Goal: Register for event/course

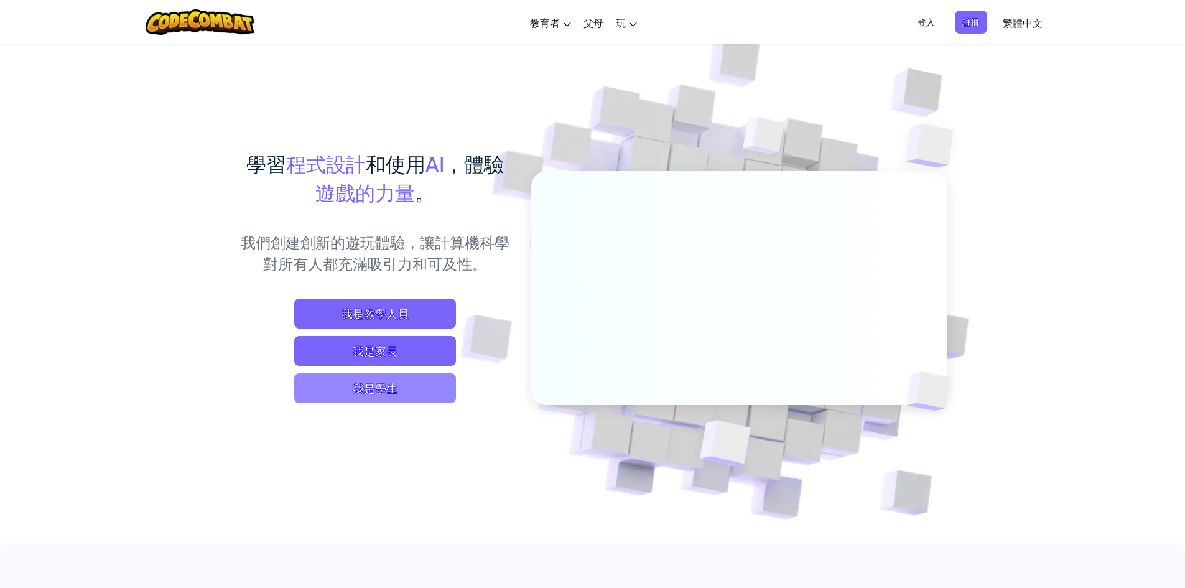
click at [417, 385] on span "我是學生" at bounding box center [375, 388] width 162 height 30
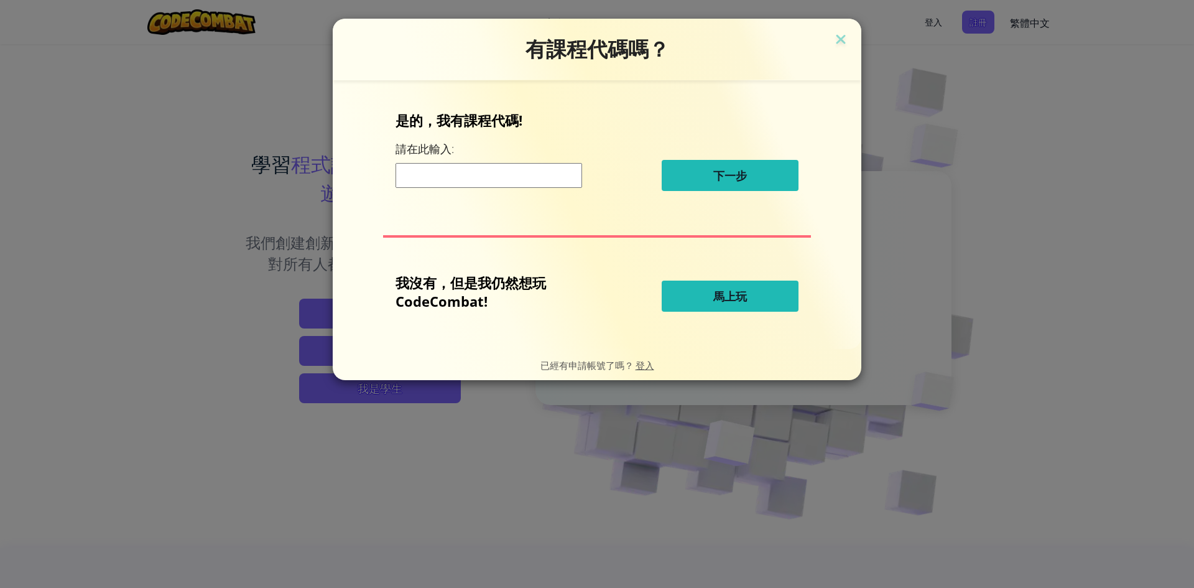
click at [495, 179] on input at bounding box center [489, 175] width 187 height 25
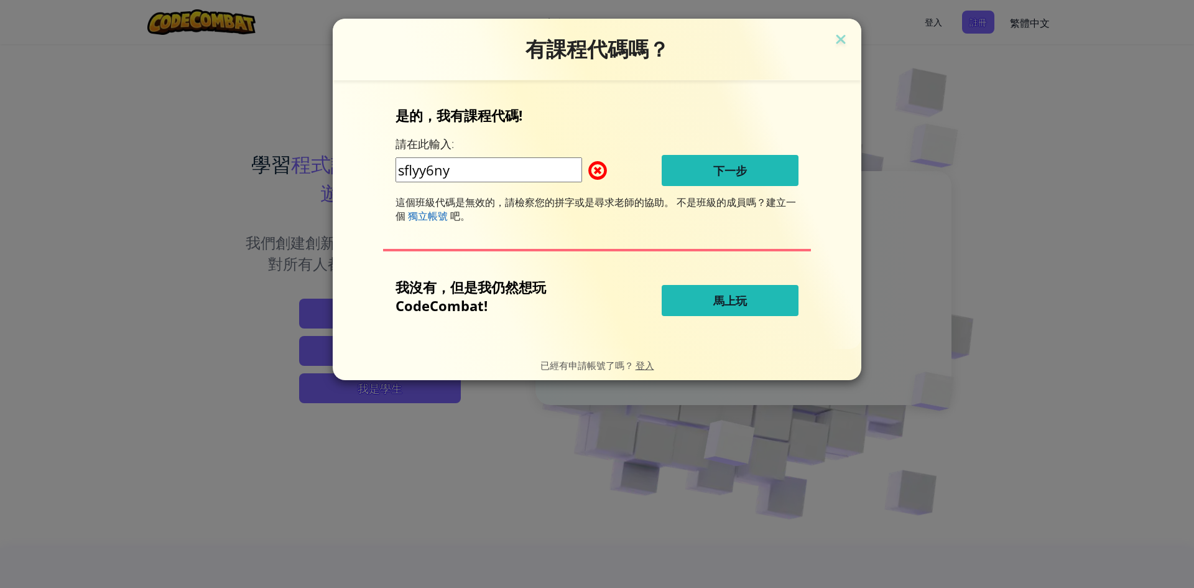
type input "sflyy6ny"
click at [503, 174] on input "sflyy6ny" at bounding box center [489, 169] width 187 height 25
drag, startPoint x: 473, startPoint y: 178, endPoint x: 309, endPoint y: 178, distance: 164.2
click at [309, 178] on div "有課程代碼嗎？ 是的，我有課程代碼! 請在此輸入: sflyy6ny 下一步 這個班級代碼是無效的，請檢察您的拼字或是尋求老師的協助。 不是班級的成員嗎？建立…" at bounding box center [597, 294] width 1194 height 588
click at [841, 37] on img at bounding box center [841, 40] width 16 height 19
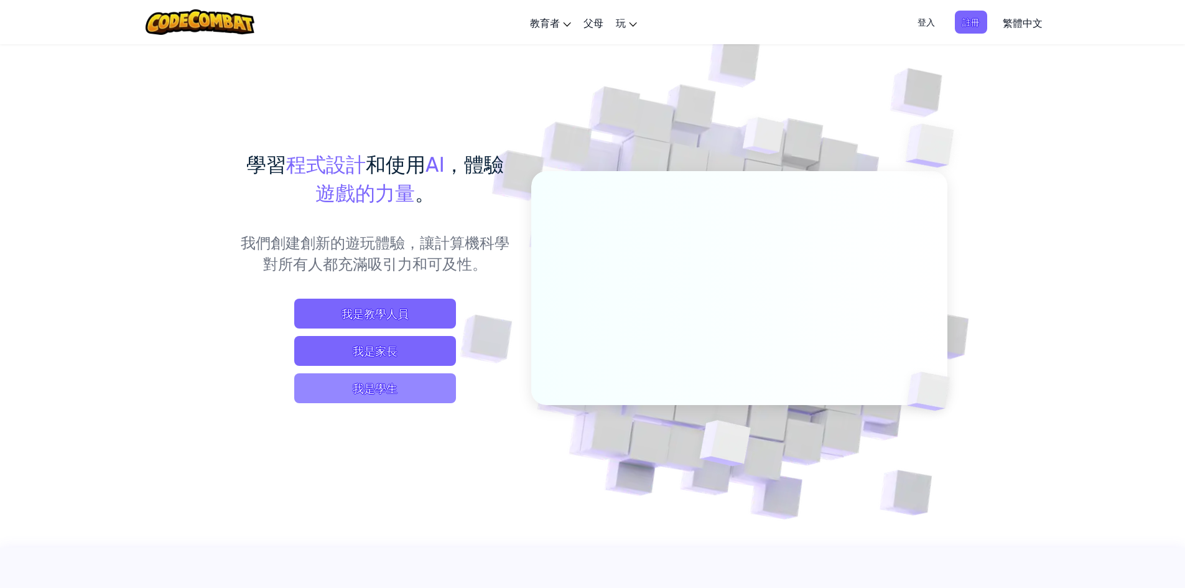
click at [373, 384] on span "我是學生" at bounding box center [375, 388] width 162 height 30
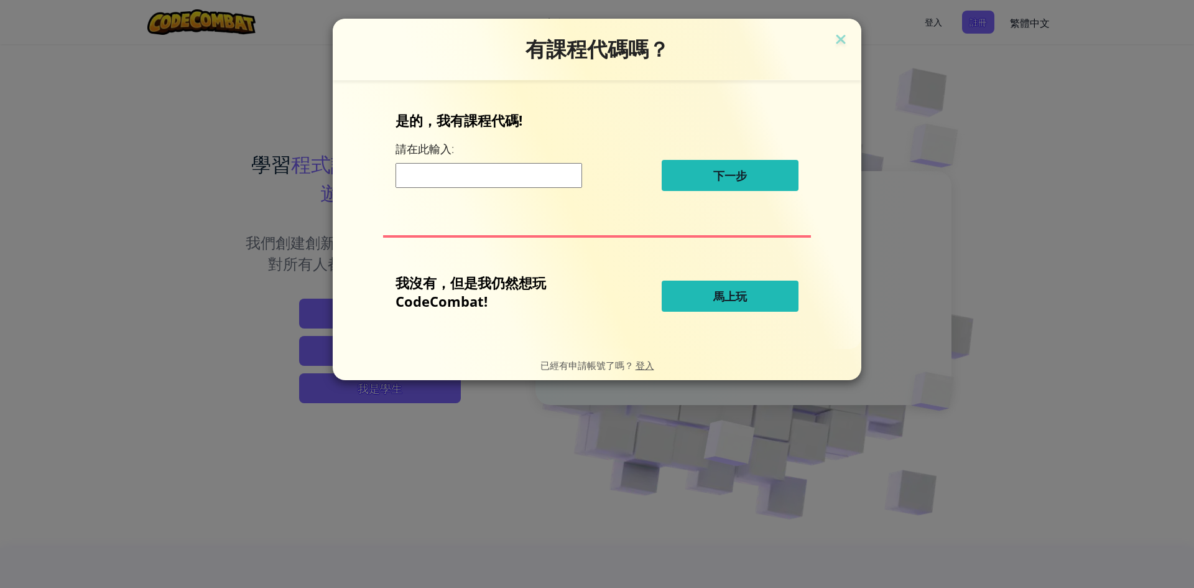
click at [469, 179] on input at bounding box center [489, 175] width 187 height 25
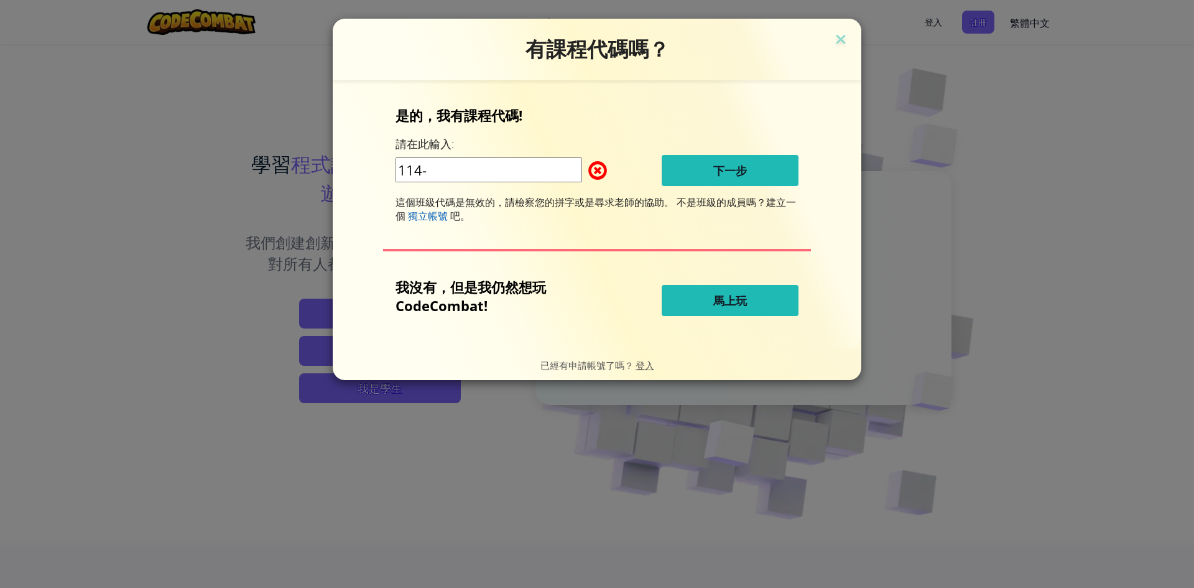
click at [588, 175] on span at bounding box center [588, 170] width 0 height 25
click at [442, 174] on input "114-" at bounding box center [489, 169] width 187 height 25
type input "1"
type input "sf"
click at [847, 45] on img at bounding box center [841, 40] width 16 height 19
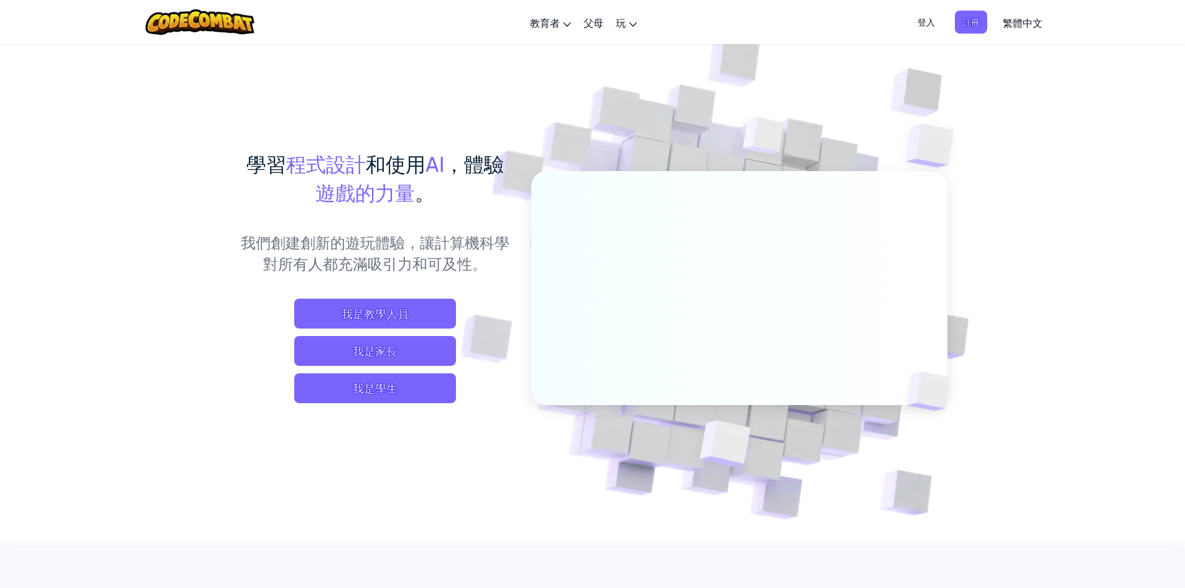
click at [914, 22] on span "登入" at bounding box center [926, 22] width 32 height 23
